Goal: Navigation & Orientation: Find specific page/section

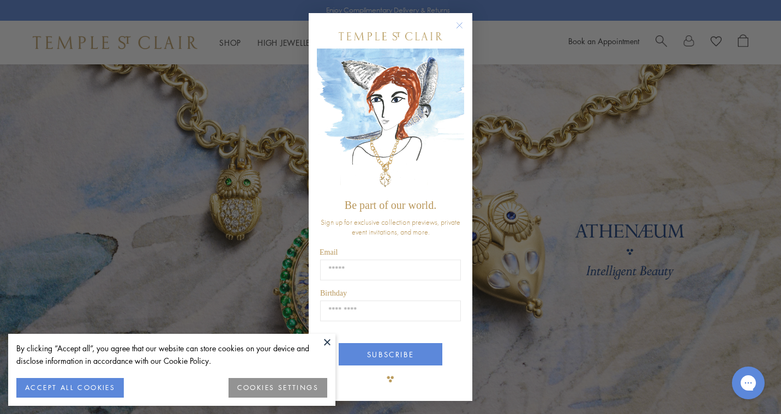
click at [461, 35] on button "Close dialog" at bounding box center [465, 31] width 14 height 14
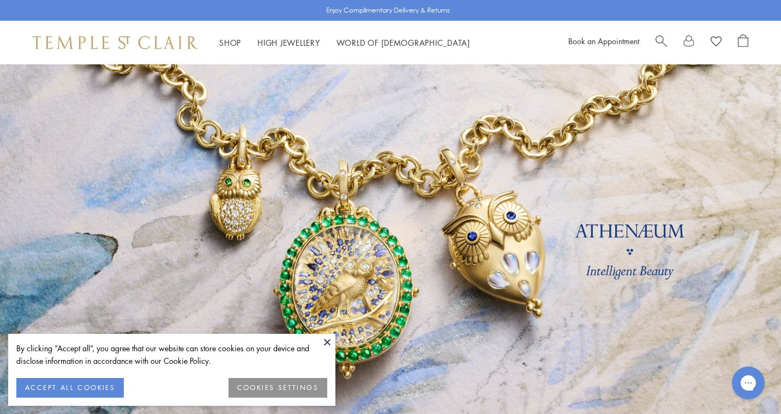
click at [330, 339] on button at bounding box center [327, 342] width 16 height 16
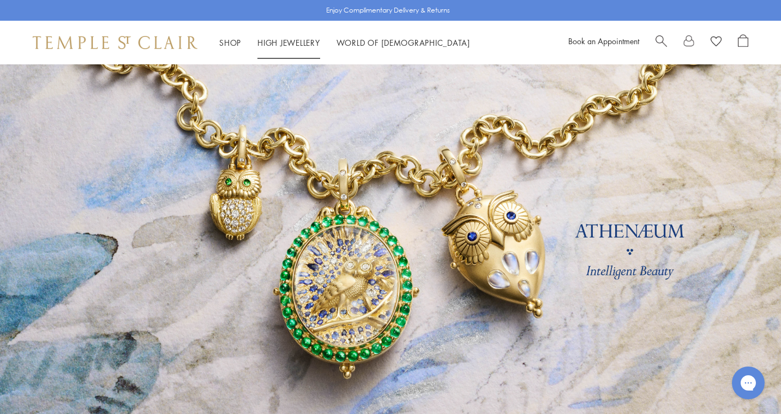
click at [300, 45] on link "High Jewellery High Jewellery" at bounding box center [289, 42] width 63 height 11
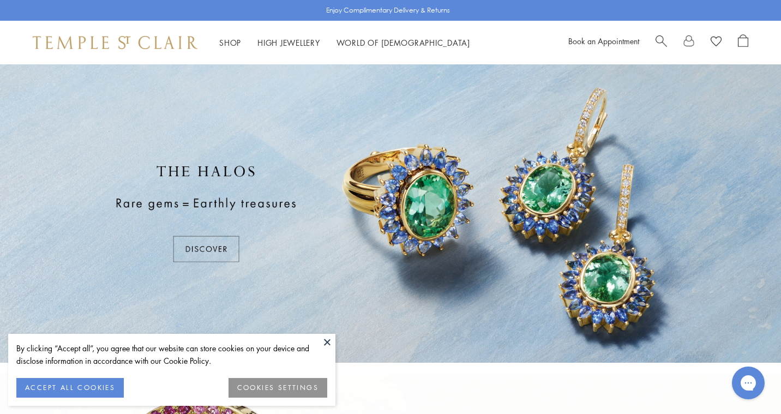
click at [326, 341] on button at bounding box center [327, 342] width 16 height 16
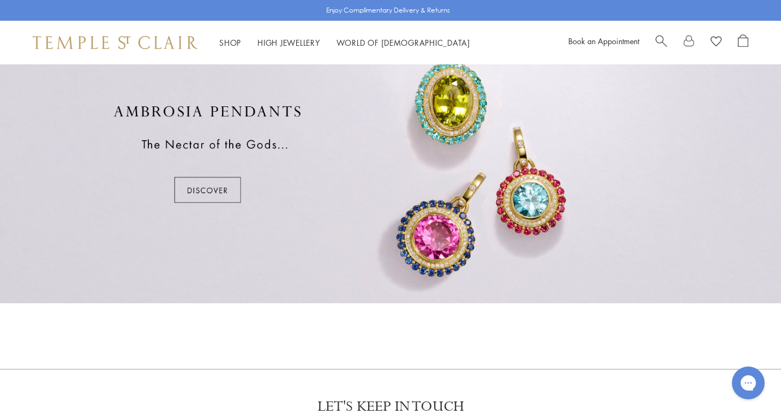
scroll to position [696, 0]
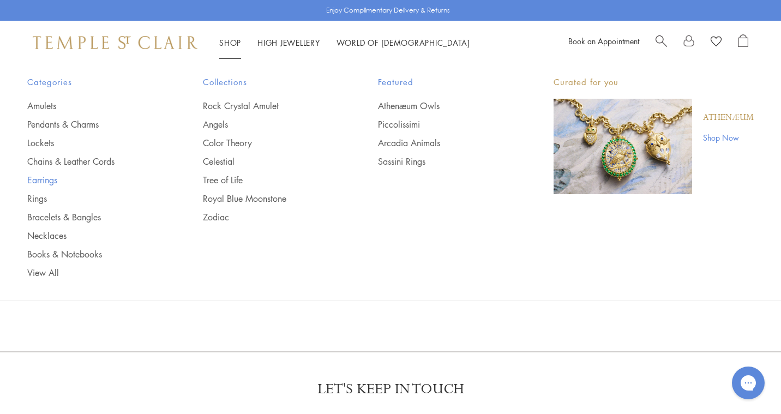
click at [55, 179] on link "Earrings" at bounding box center [93, 180] width 132 height 12
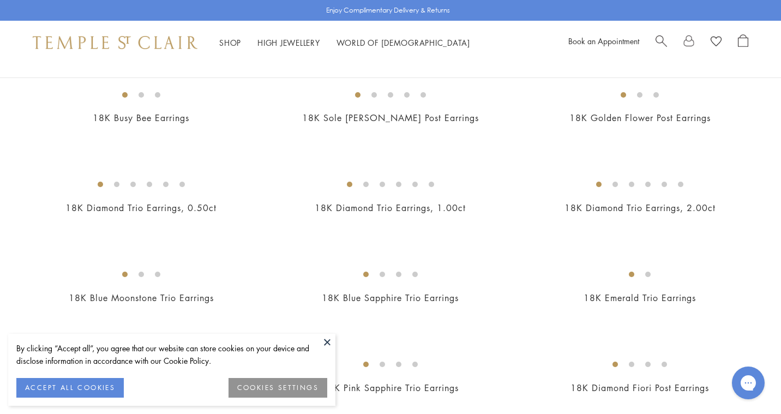
scroll to position [481, 0]
click at [329, 345] on button at bounding box center [327, 342] width 16 height 16
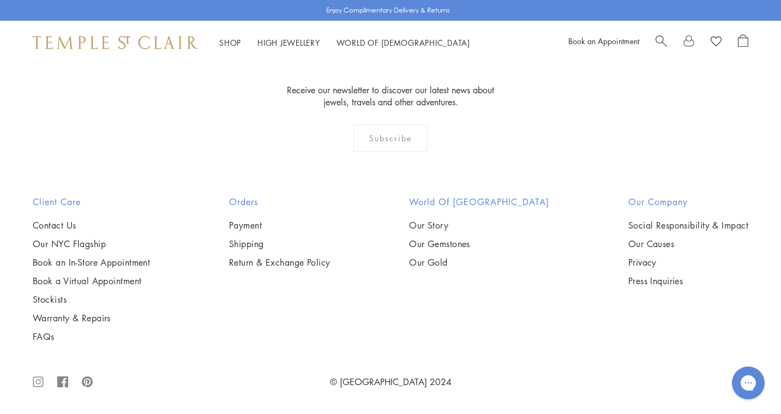
scroll to position [2246, 0]
click at [0, 0] on img at bounding box center [0, 0] width 0 height 0
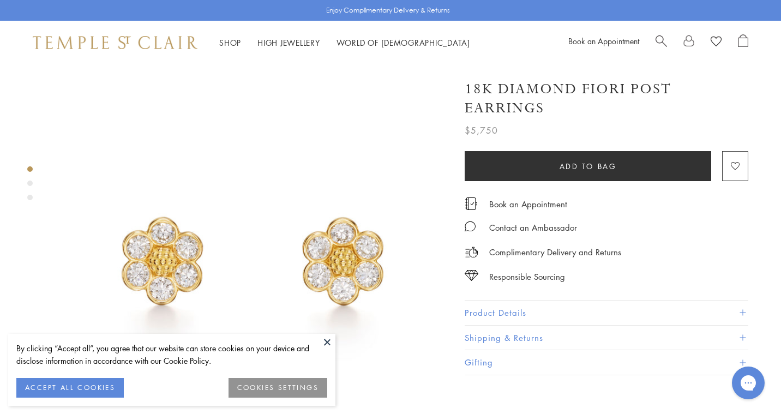
scroll to position [244, 0]
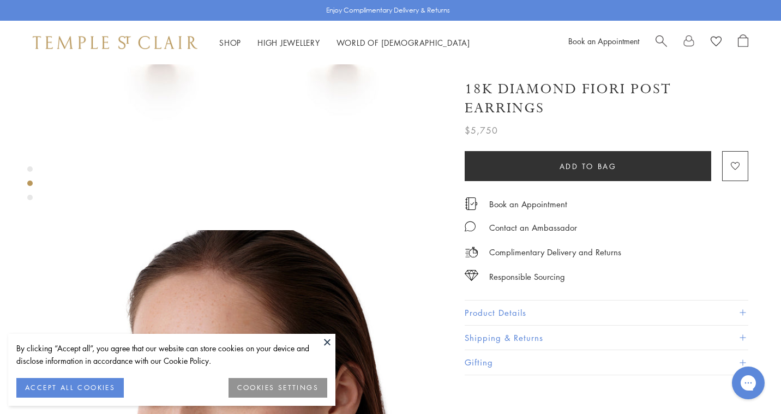
click at [328, 341] on button at bounding box center [327, 342] width 16 height 16
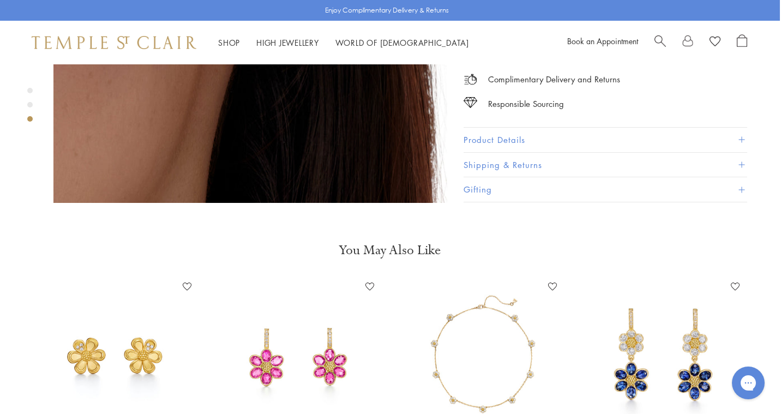
scroll to position [1105, 1]
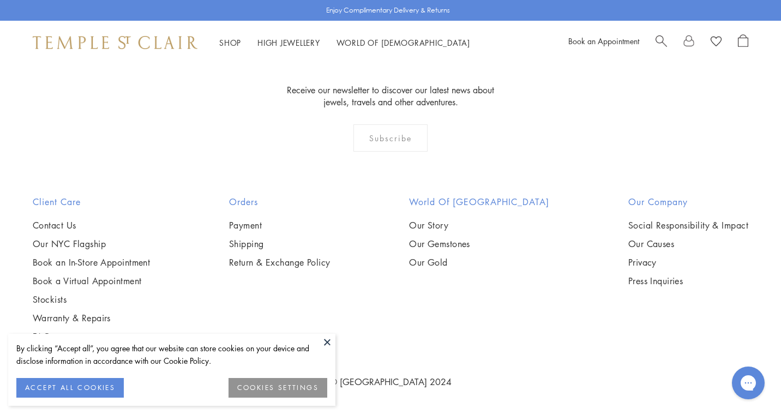
scroll to position [3583, 0]
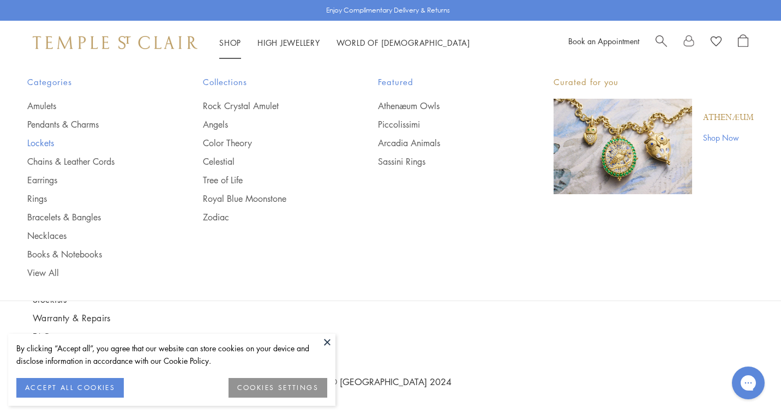
click at [41, 142] on link "Lockets" at bounding box center [93, 143] width 132 height 12
